Goal: Check status: Check status

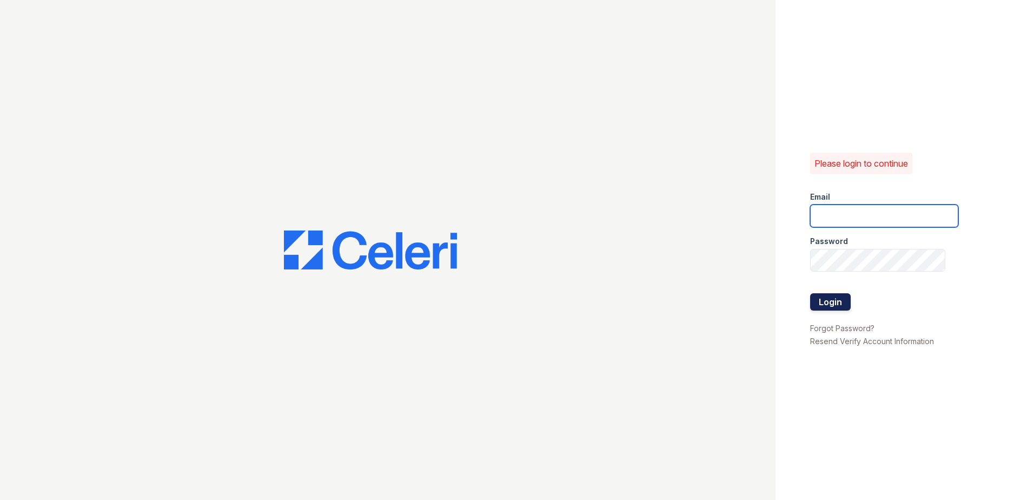
type input "[EMAIL_ADDRESS][DOMAIN_NAME]"
click at [829, 306] on button "Login" at bounding box center [830, 301] width 41 height 17
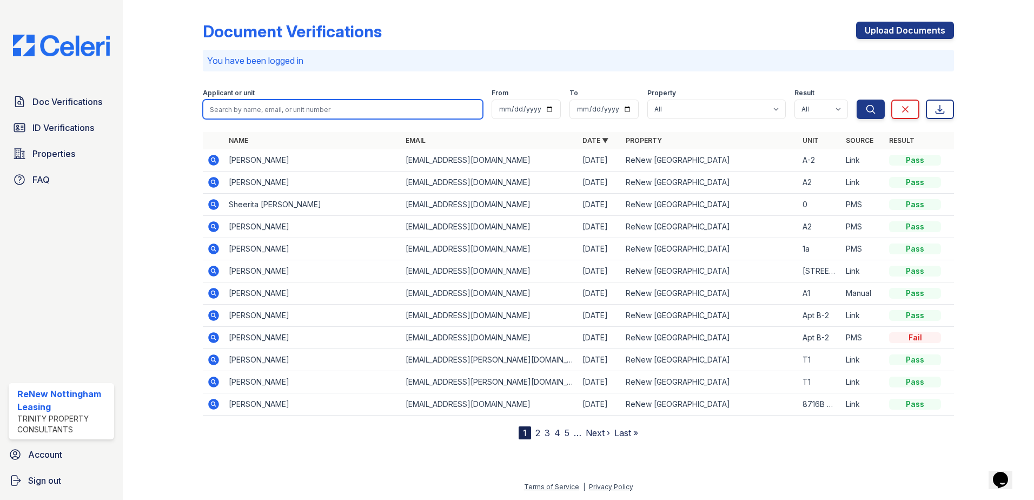
click at [284, 107] on input "search" at bounding box center [343, 109] width 280 height 19
type input "anna"
click at [857, 100] on button "Search" at bounding box center [871, 109] width 28 height 19
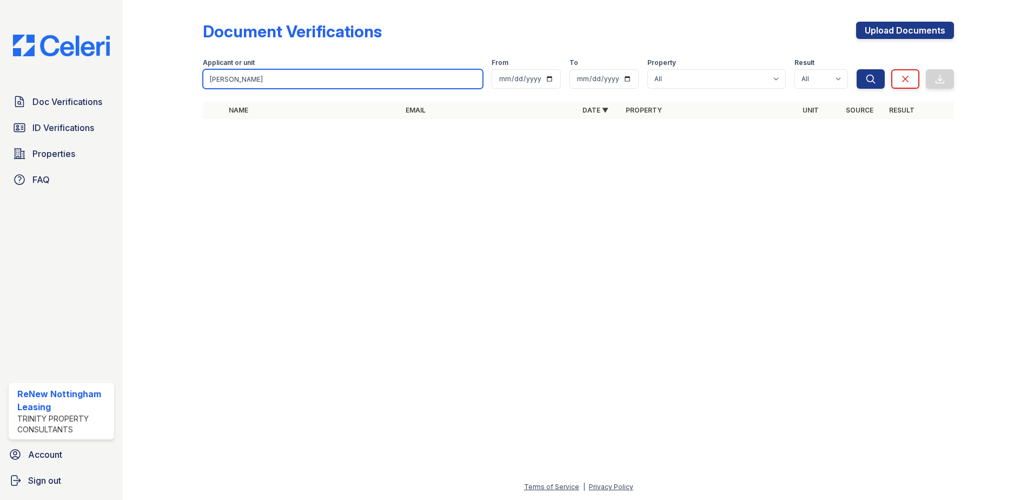
click at [324, 75] on input "anna" at bounding box center [343, 78] width 280 height 19
type input "ann"
click at [857, 69] on button "Search" at bounding box center [871, 78] width 28 height 19
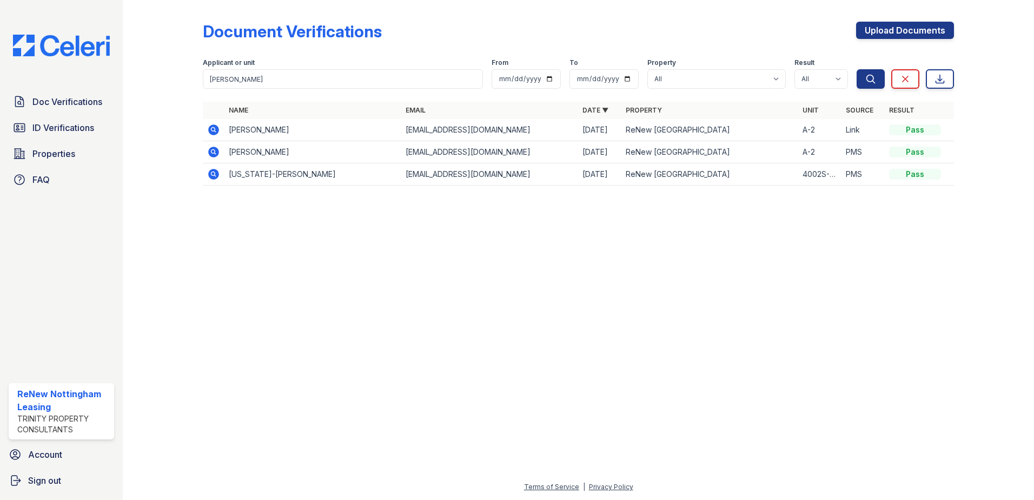
click at [218, 131] on icon at bounding box center [213, 129] width 11 height 11
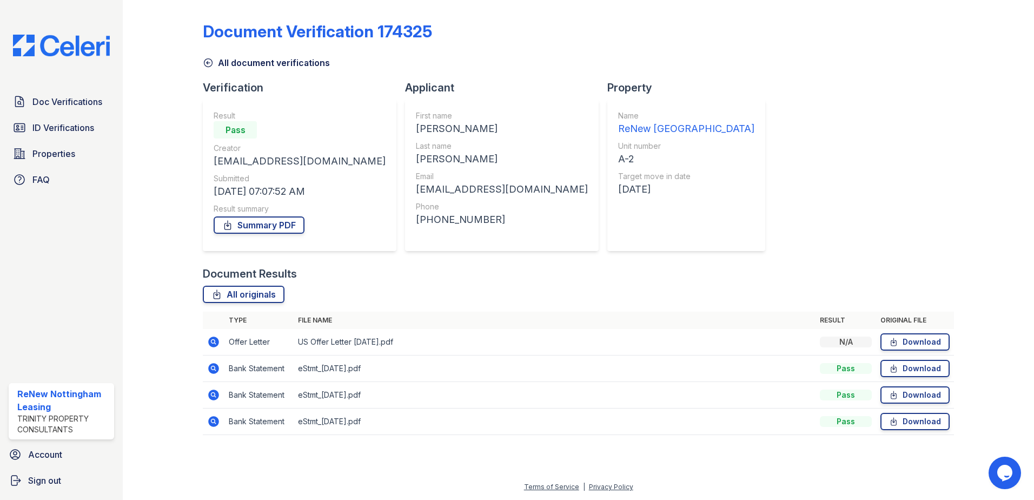
click at [203, 63] on div "Document Verification 174325 All document verifications Verification Result Pas…" at bounding box center [578, 231] width 877 height 463
click at [205, 63] on icon at bounding box center [208, 62] width 11 height 11
